Goal: Complete application form

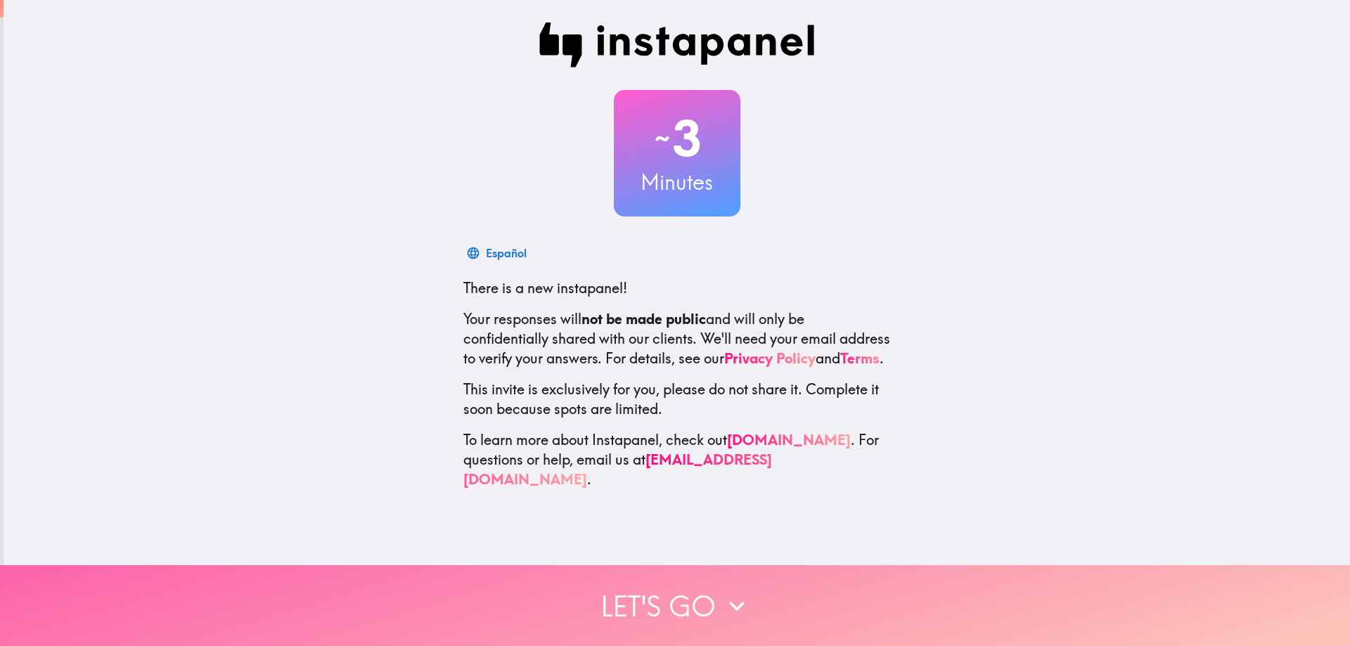
click at [679, 580] on button "Let's go" at bounding box center [675, 605] width 1350 height 81
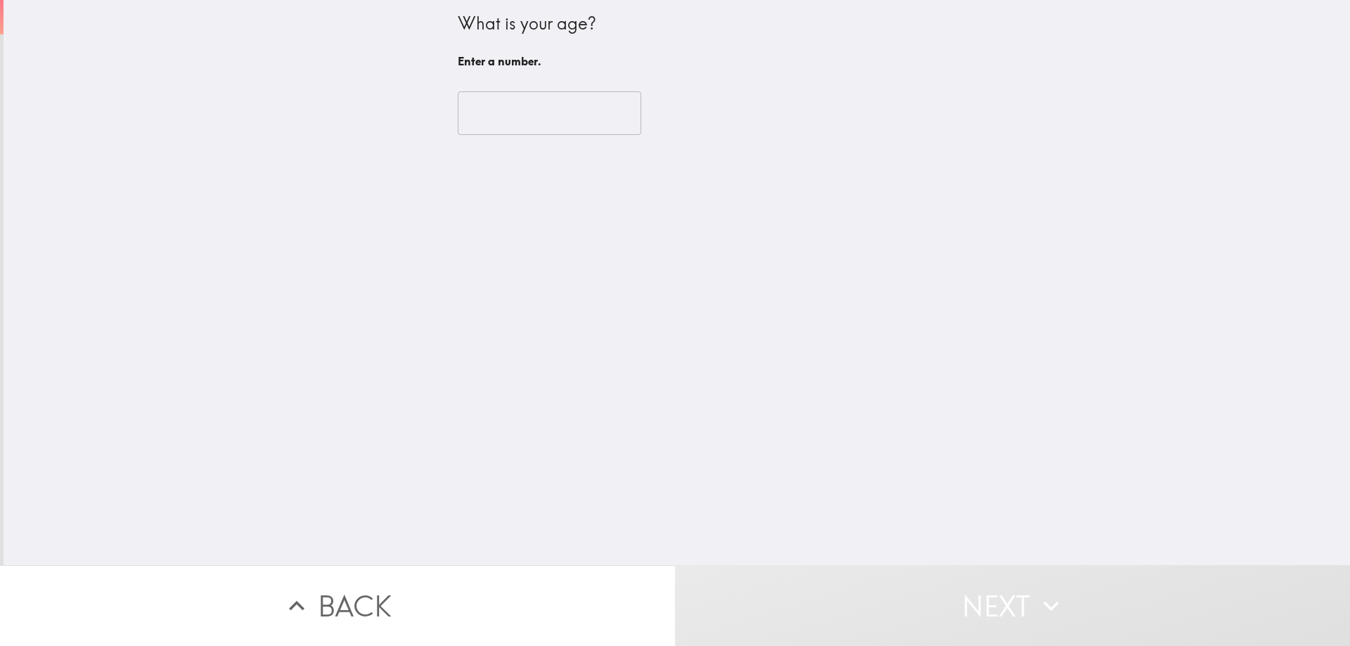
click at [512, 103] on input "number" at bounding box center [550, 113] width 184 height 44
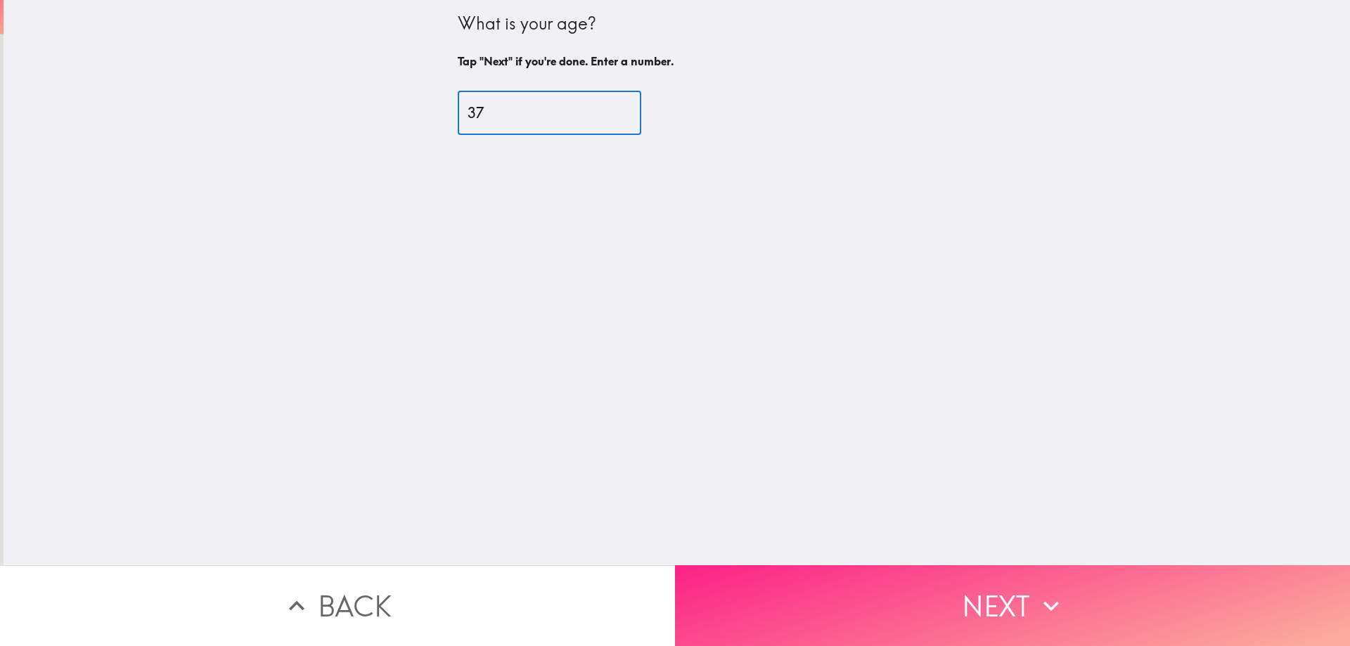
type input "37"
click at [990, 579] on button "Next" at bounding box center [1012, 605] width 675 height 81
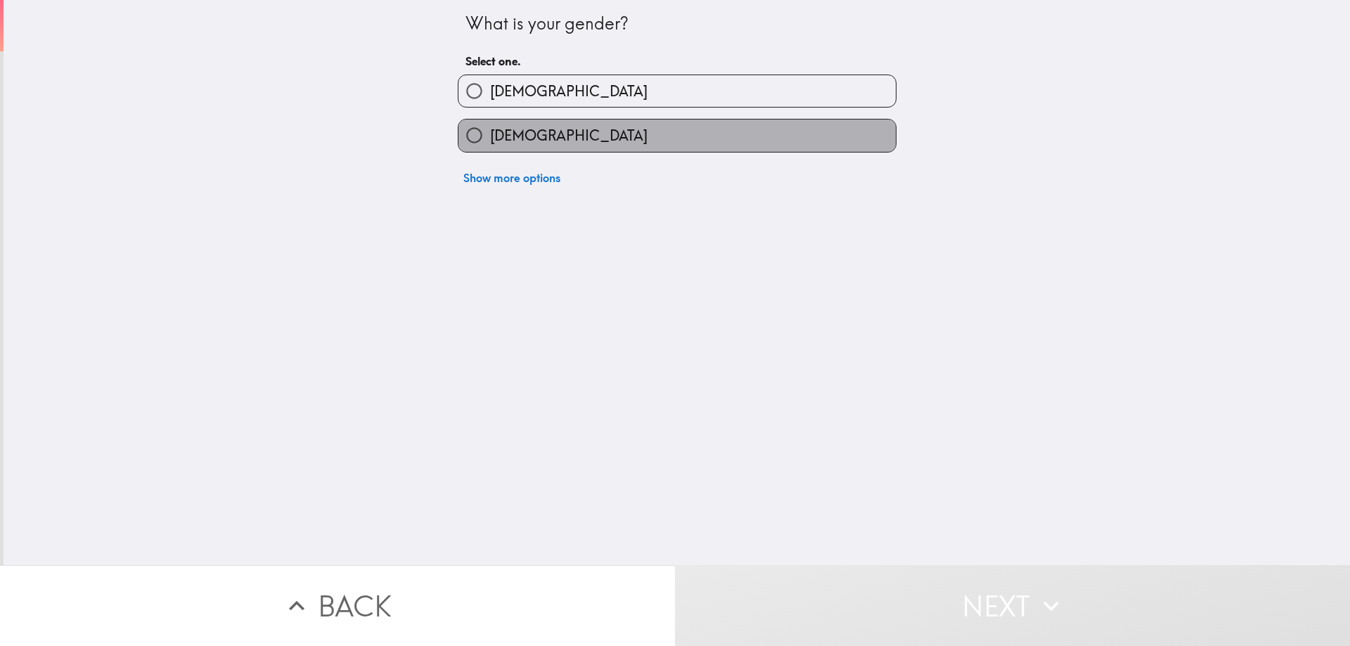
click at [494, 130] on span "[DEMOGRAPHIC_DATA]" at bounding box center [569, 136] width 158 height 20
click at [490, 130] on input "[DEMOGRAPHIC_DATA]" at bounding box center [474, 136] width 32 height 32
radio input "true"
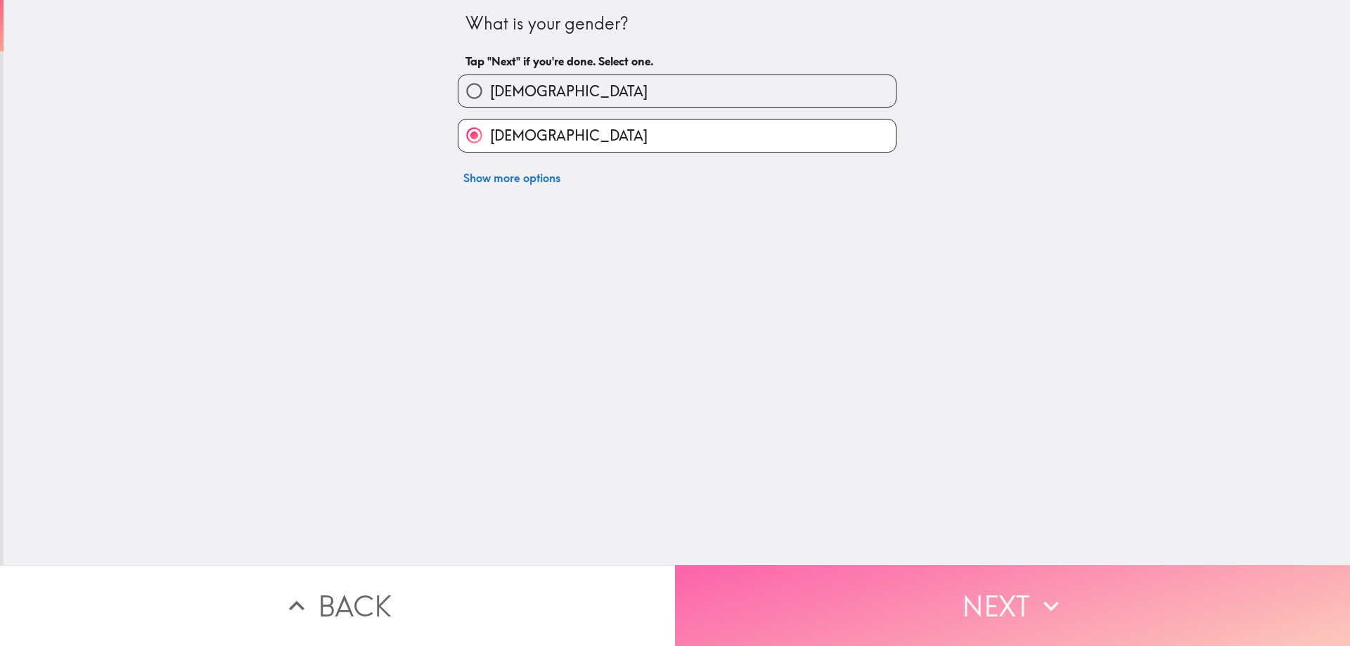
click at [915, 615] on button "Next" at bounding box center [1012, 605] width 675 height 81
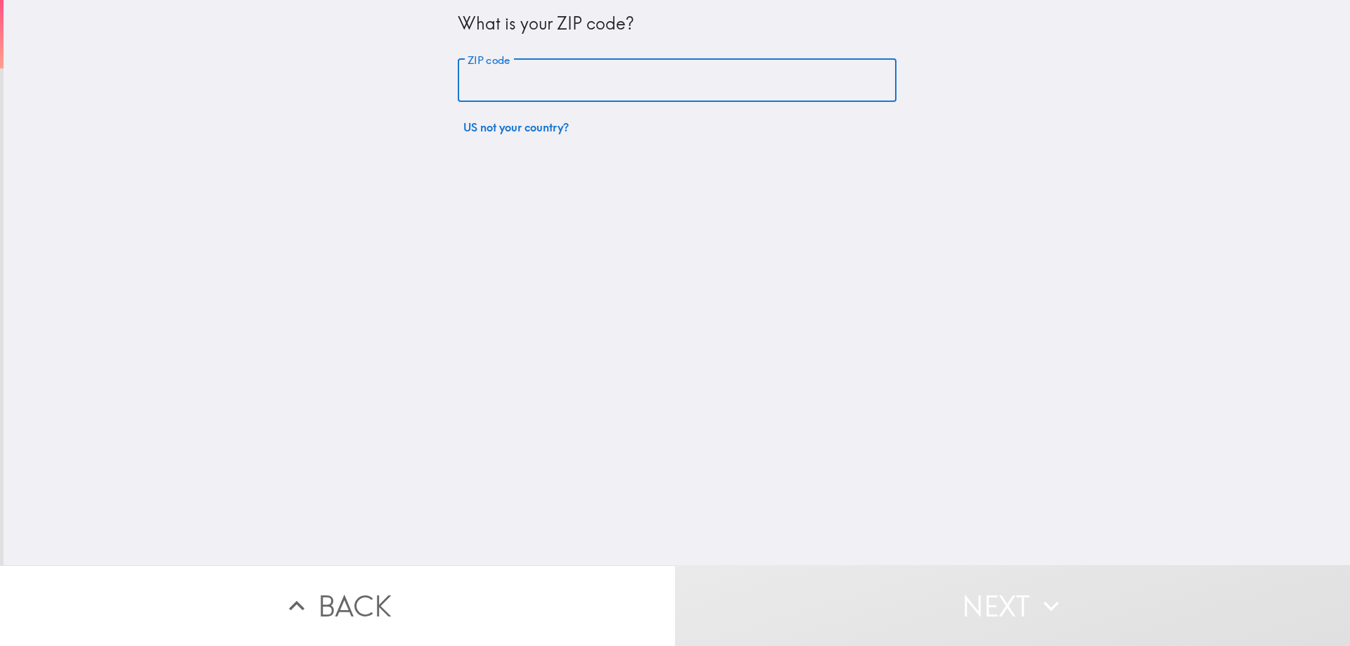
click at [472, 92] on input "ZIP code" at bounding box center [677, 81] width 439 height 44
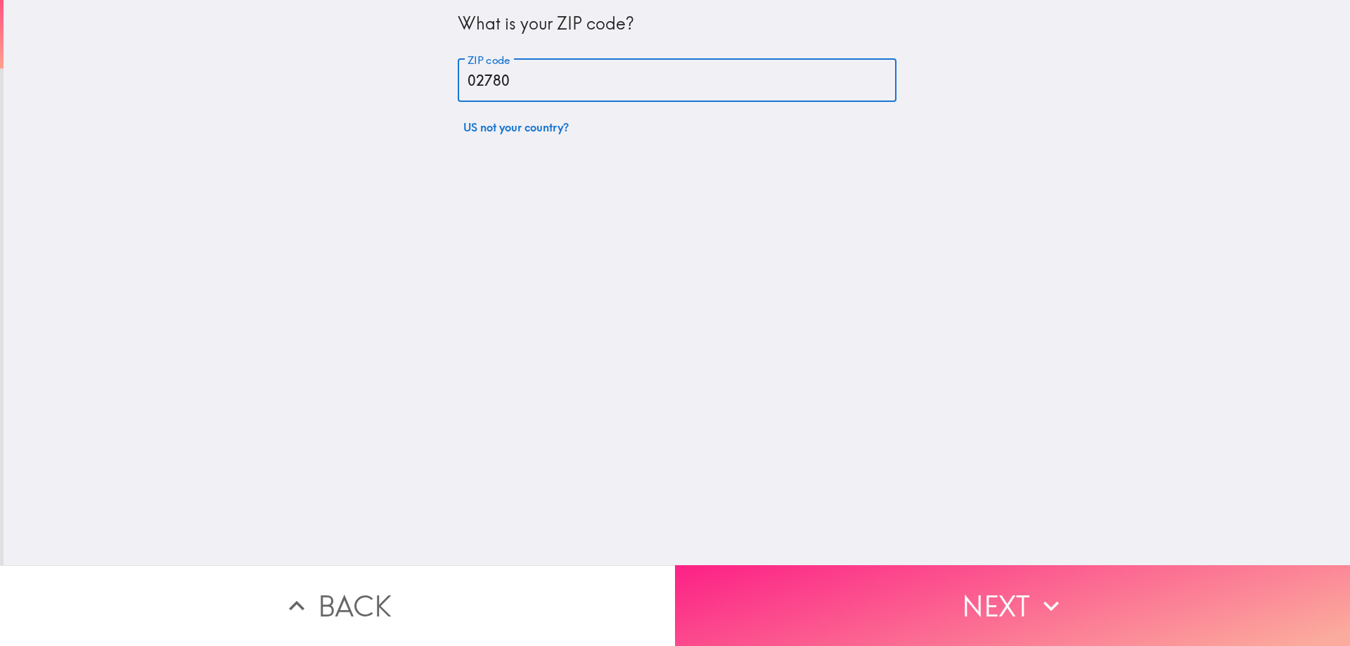
type input "02780"
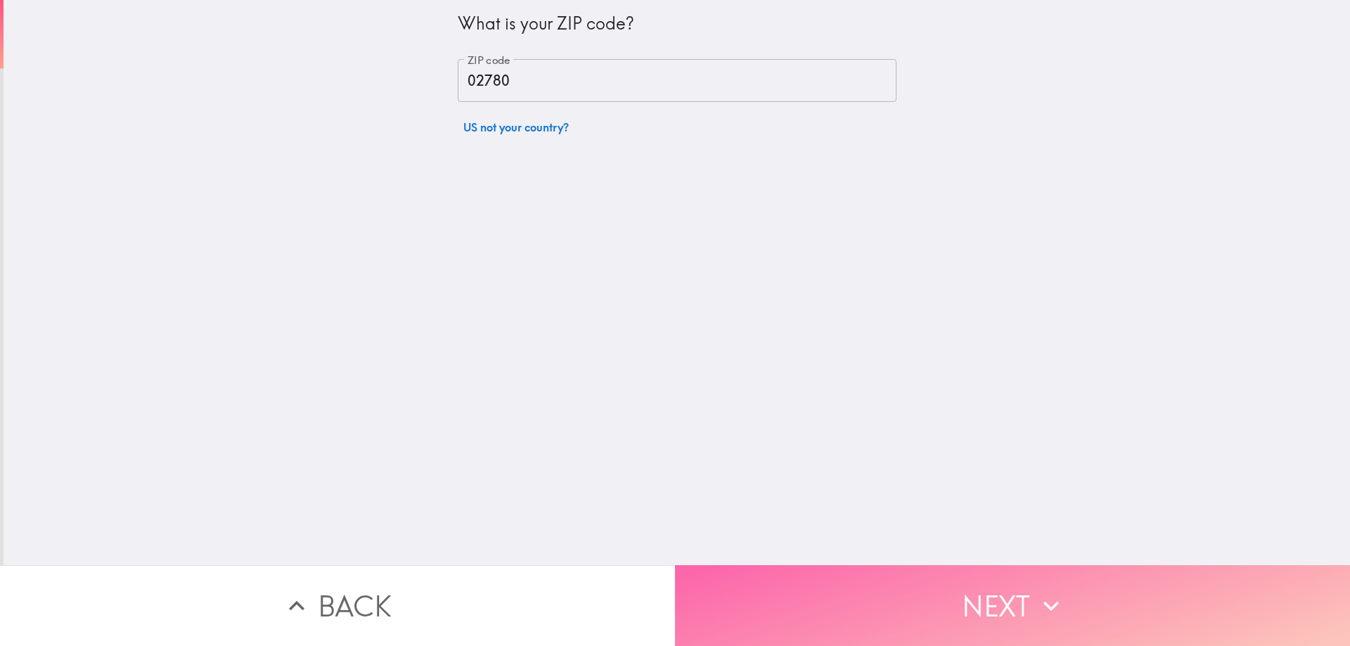
click at [943, 594] on button "Next" at bounding box center [1012, 605] width 675 height 81
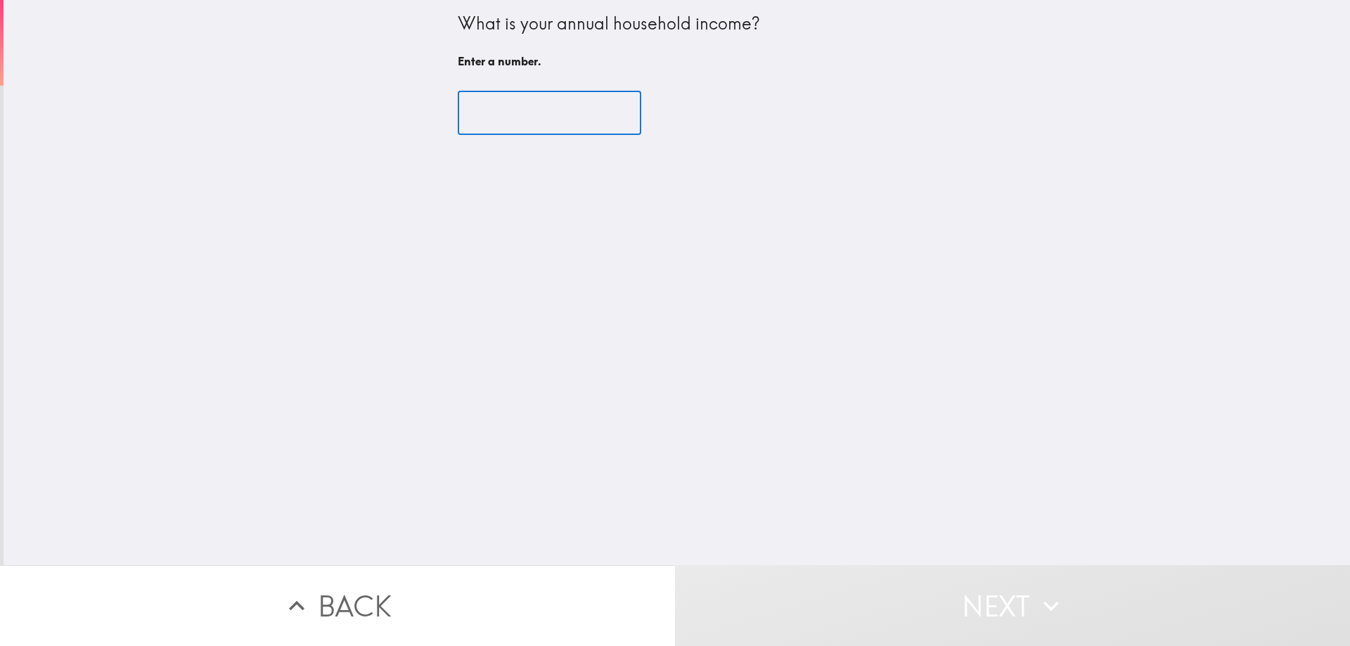
click at [513, 115] on input "number" at bounding box center [550, 113] width 184 height 44
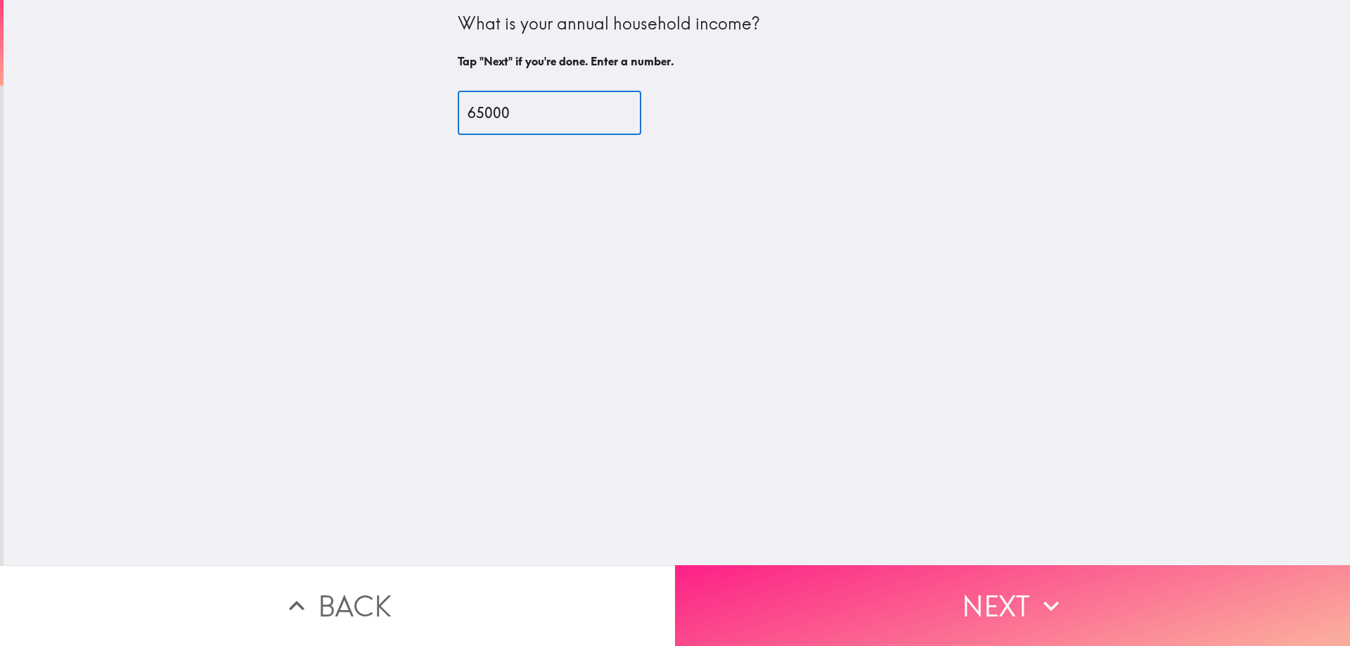
type input "65000"
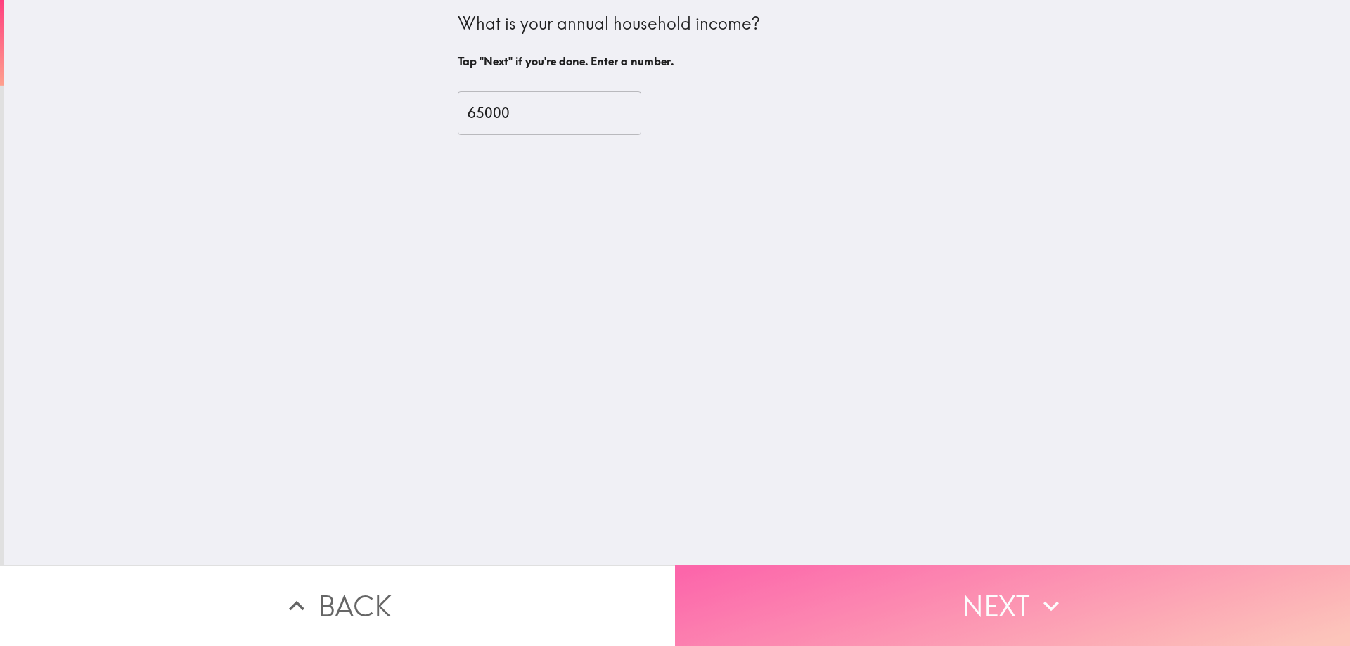
click at [927, 586] on button "Next" at bounding box center [1012, 605] width 675 height 81
